Goal: Navigation & Orientation: Find specific page/section

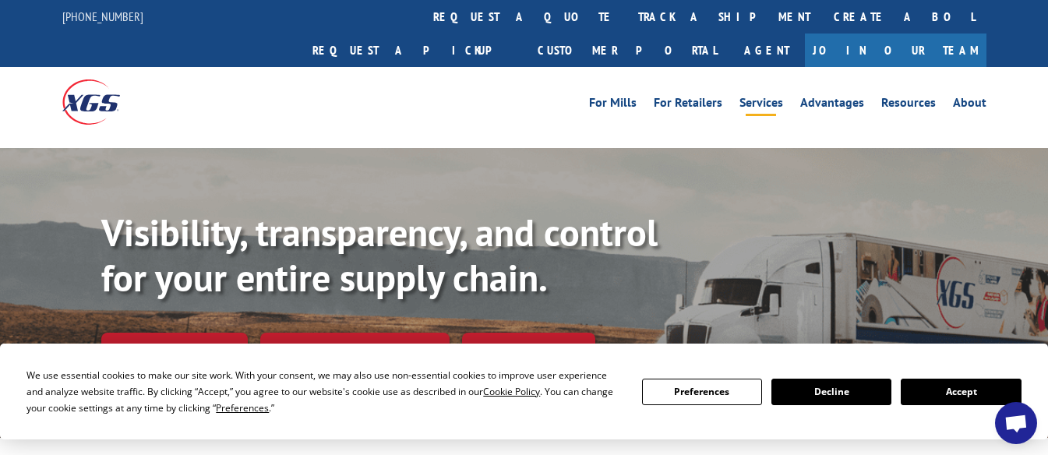
click at [757, 97] on link "Services" at bounding box center [761, 105] width 44 height 17
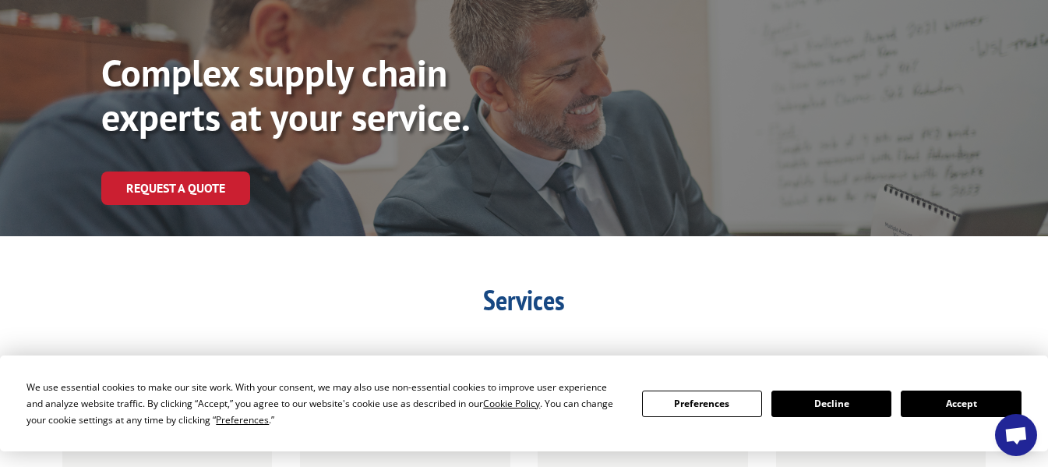
scroll to position [156, 0]
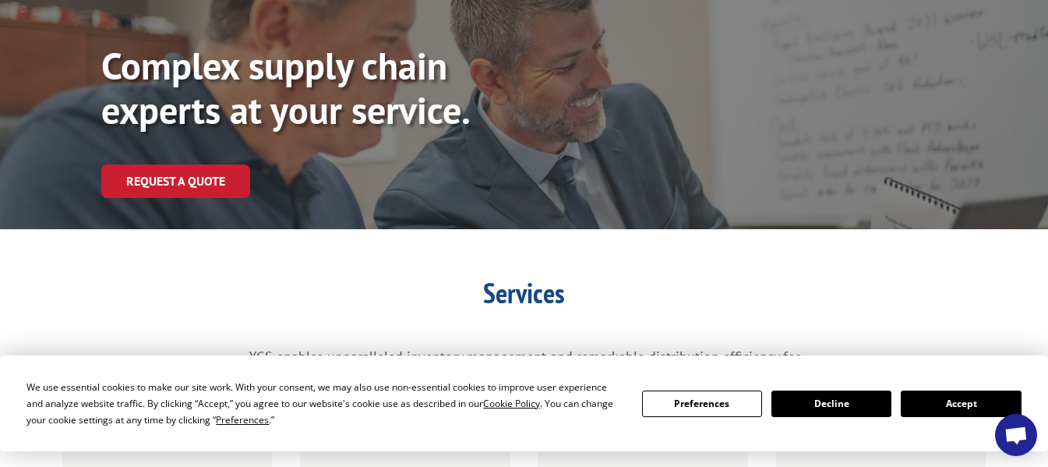
click at [816, 401] on button "Decline" at bounding box center [831, 403] width 120 height 26
